Goal: Communication & Community: Answer question/provide support

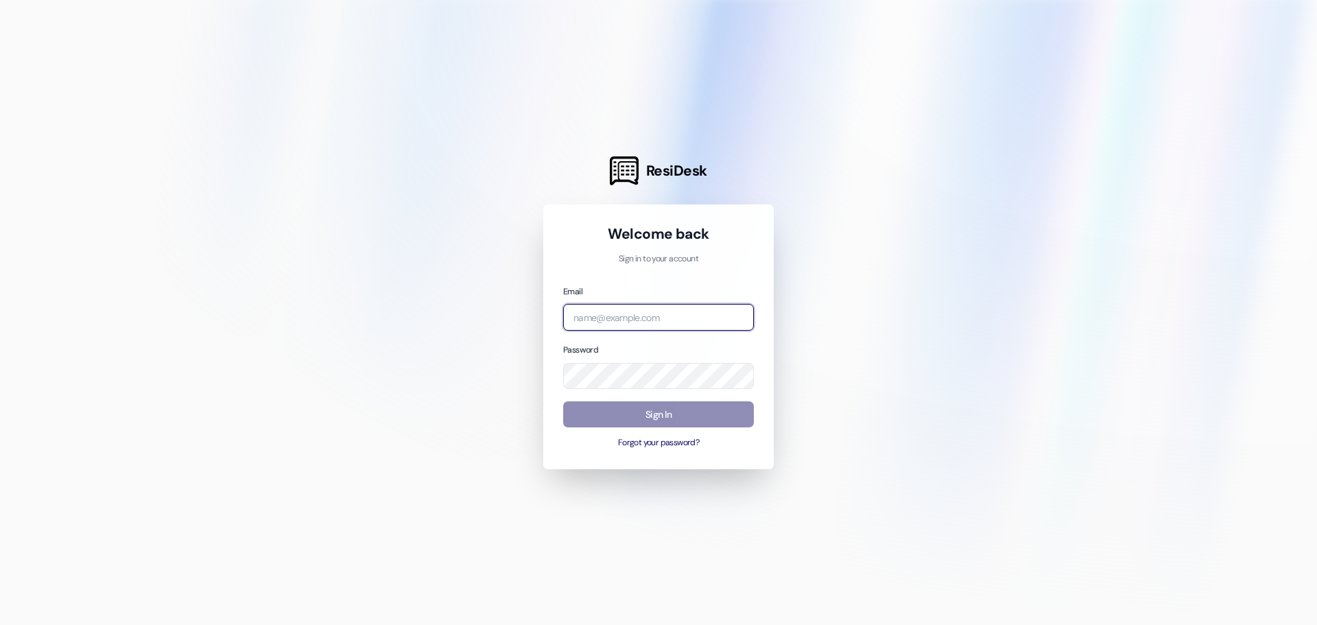
type input "[EMAIL_ADDRESS][DOMAIN_NAME]"
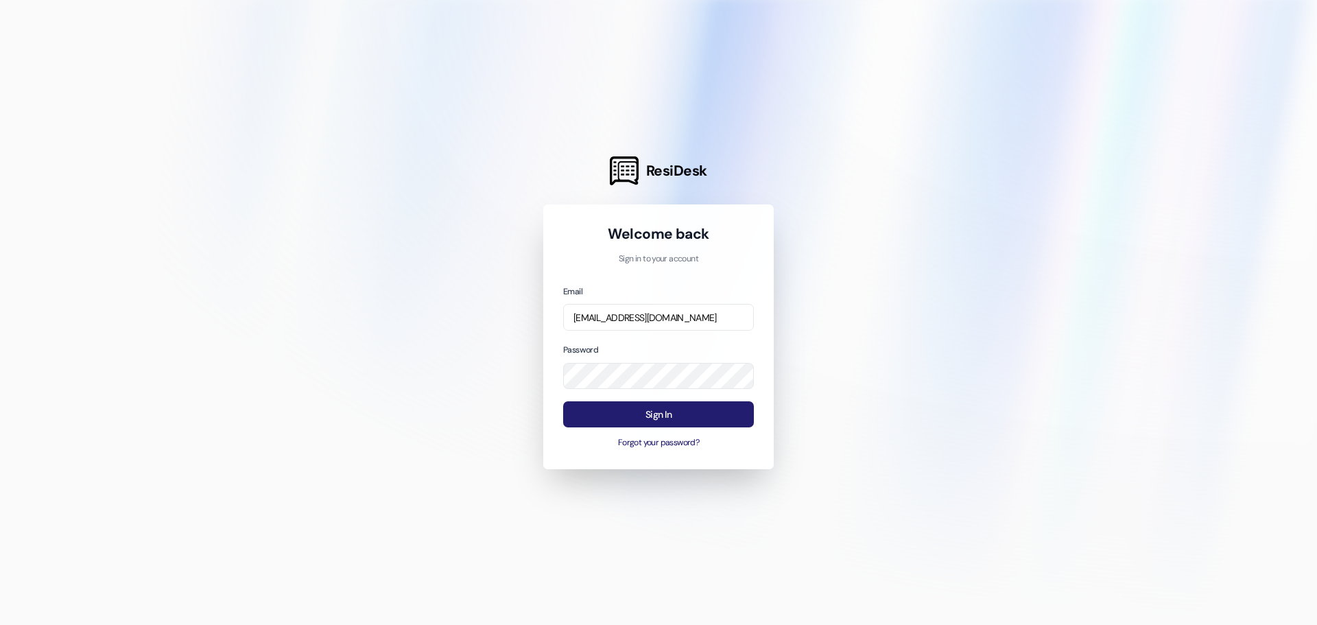
click at [657, 414] on button "Sign In" at bounding box center [658, 414] width 191 height 27
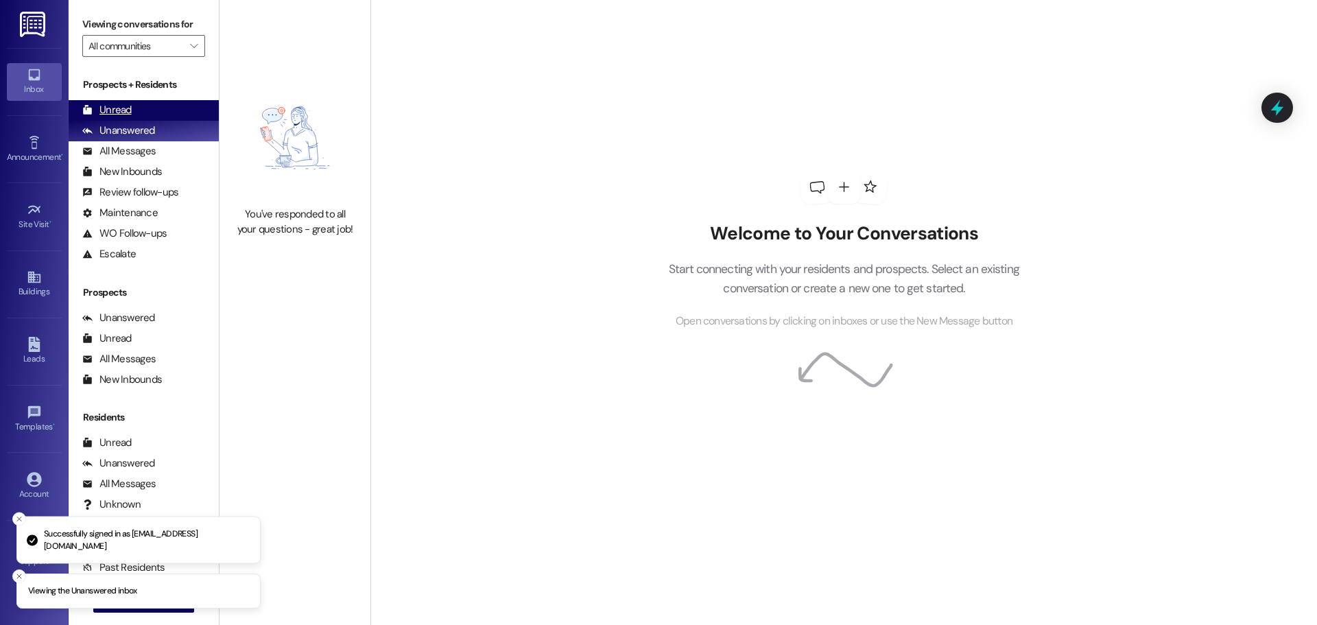
click at [126, 111] on div "Unread" at bounding box center [106, 110] width 49 height 14
